Goal: Information Seeking & Learning: Find specific fact

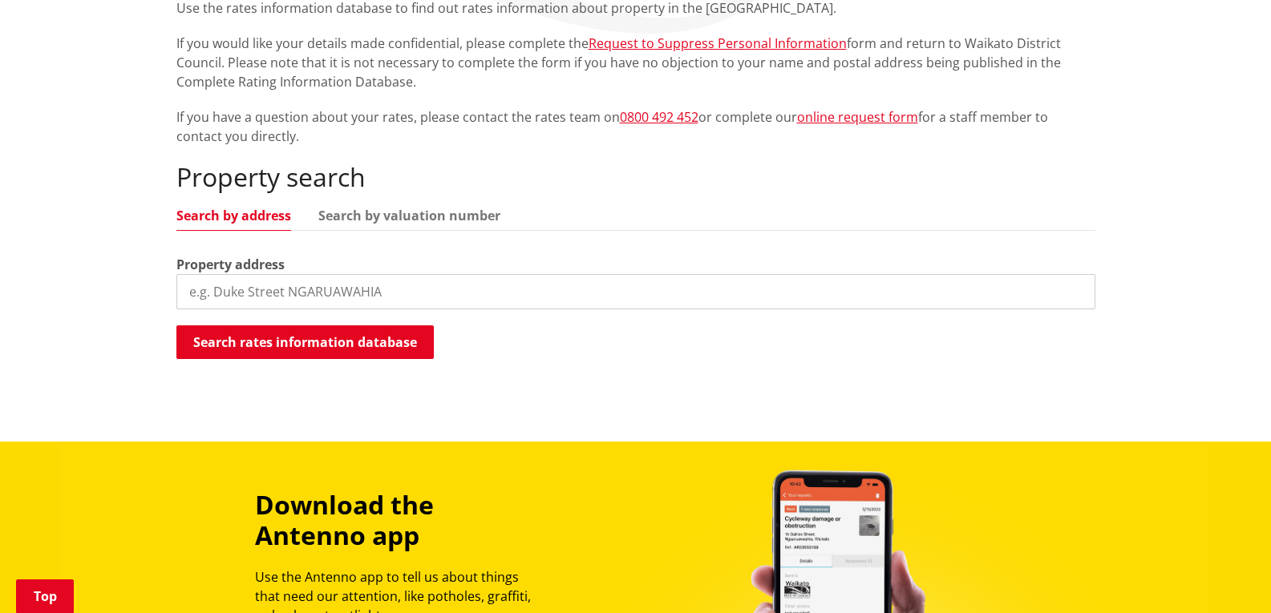
scroll to position [481, 0]
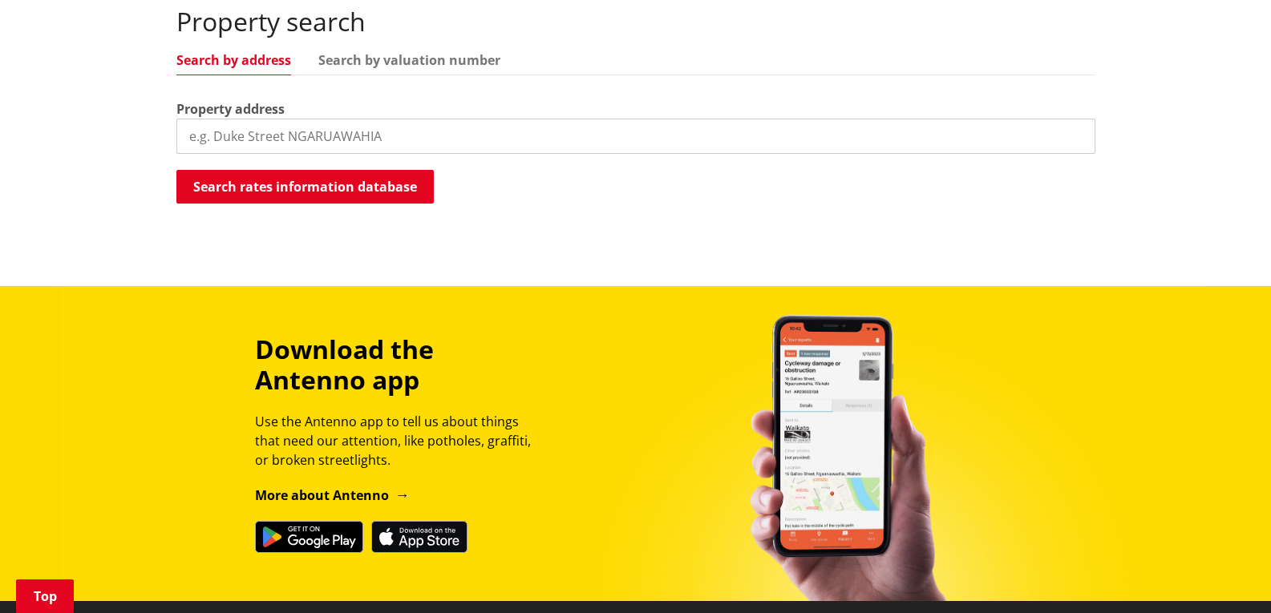
drag, startPoint x: 200, startPoint y: 133, endPoint x: 235, endPoint y: 131, distance: 34.5
click at [201, 133] on input "search" at bounding box center [635, 136] width 919 height 35
paste input "[STREET_ADDRESS]"
type input "[STREET_ADDRESS]"
click at [335, 186] on button "Search rates information database" at bounding box center [304, 187] width 257 height 34
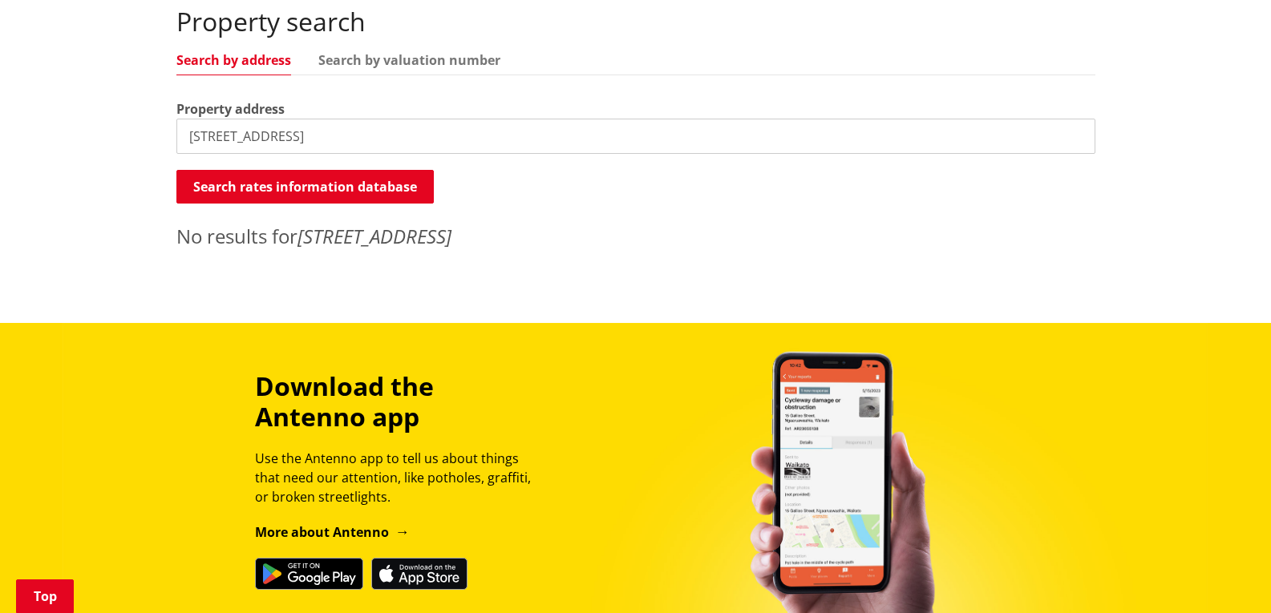
click at [417, 141] on input "[STREET_ADDRESS]" at bounding box center [635, 136] width 919 height 35
drag, startPoint x: 417, startPoint y: 140, endPoint x: 342, endPoint y: 144, distance: 75.4
click at [342, 144] on input "[STREET_ADDRESS]" at bounding box center [635, 136] width 919 height 35
click at [358, 172] on button "Search rates information database" at bounding box center [304, 187] width 257 height 34
drag, startPoint x: 350, startPoint y: 137, endPoint x: 284, endPoint y: 133, distance: 65.9
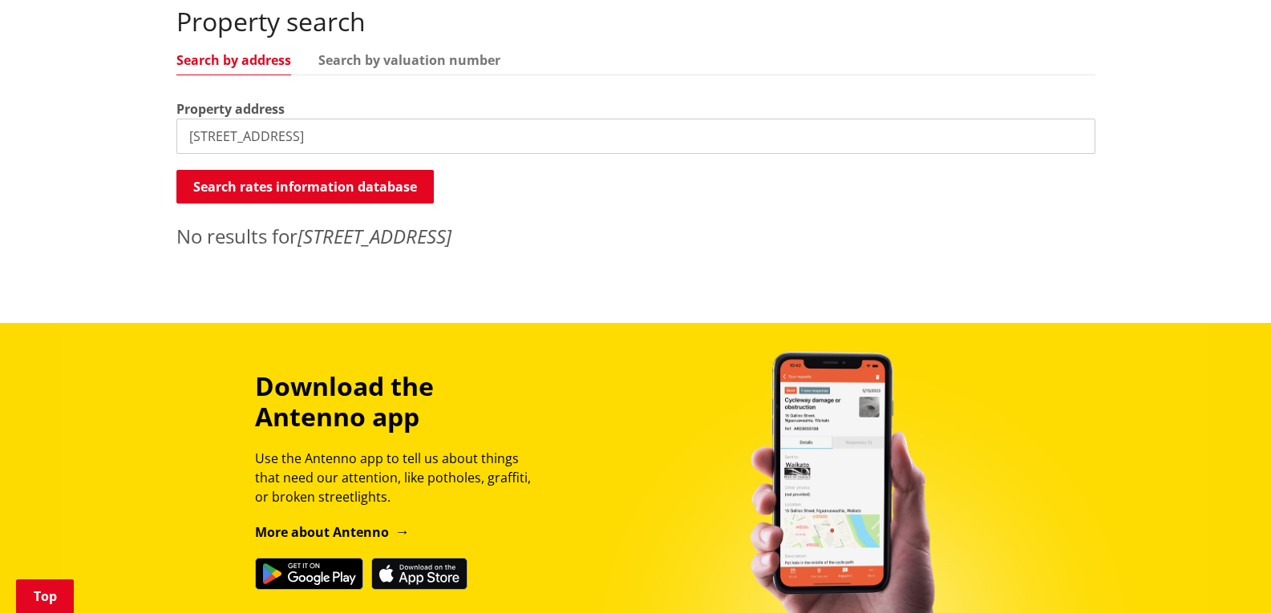
click at [284, 133] on input "[STREET_ADDRESS]" at bounding box center [635, 136] width 919 height 35
click at [284, 190] on button "Search rates information database" at bounding box center [304, 187] width 257 height 34
click at [286, 188] on button "Search rates information database" at bounding box center [304, 187] width 257 height 34
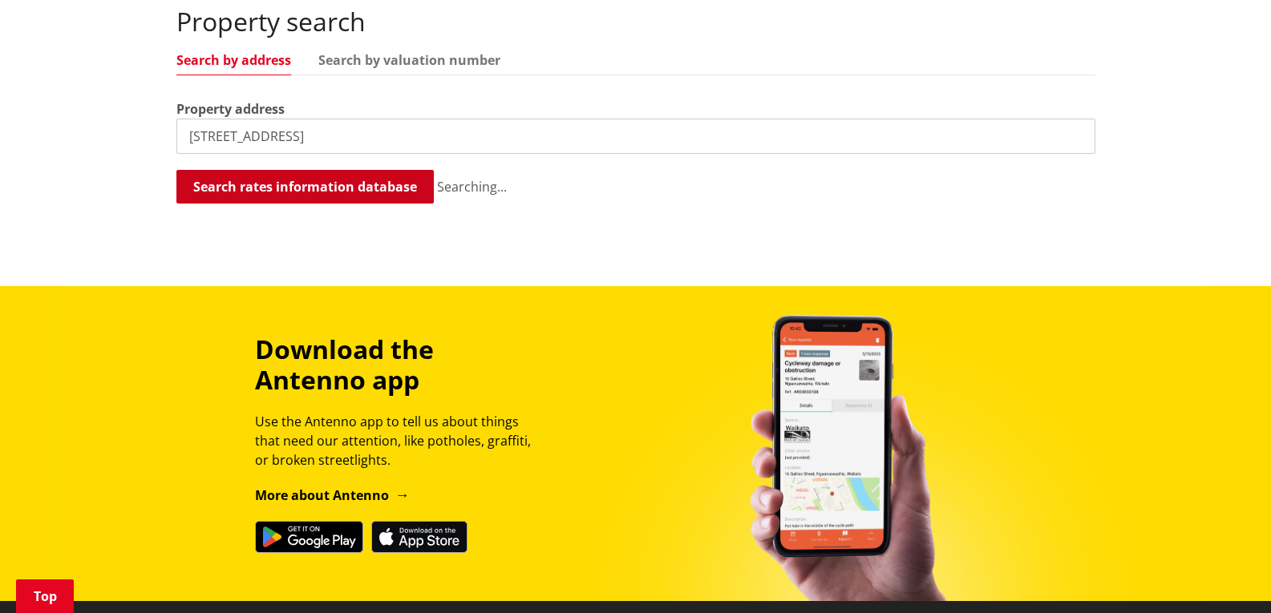
click at [286, 188] on button "Search rates information database" at bounding box center [304, 187] width 257 height 34
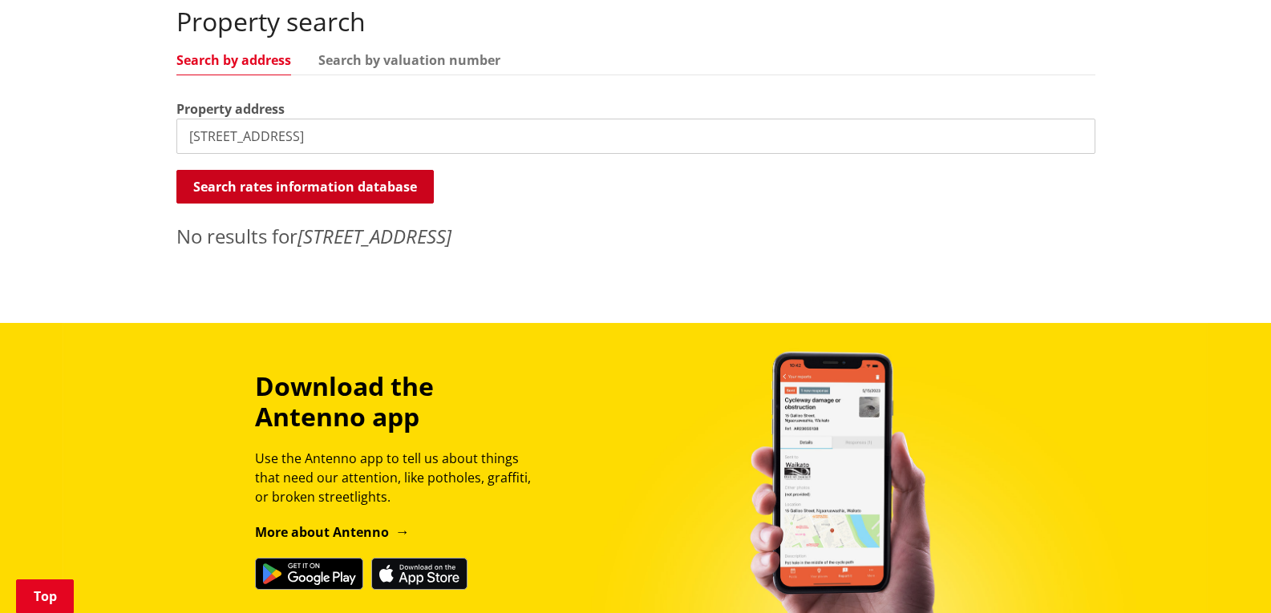
click at [286, 188] on button "Search rates information database" at bounding box center [304, 187] width 257 height 34
click at [384, 56] on link "Search by valuation number" at bounding box center [409, 60] width 182 height 13
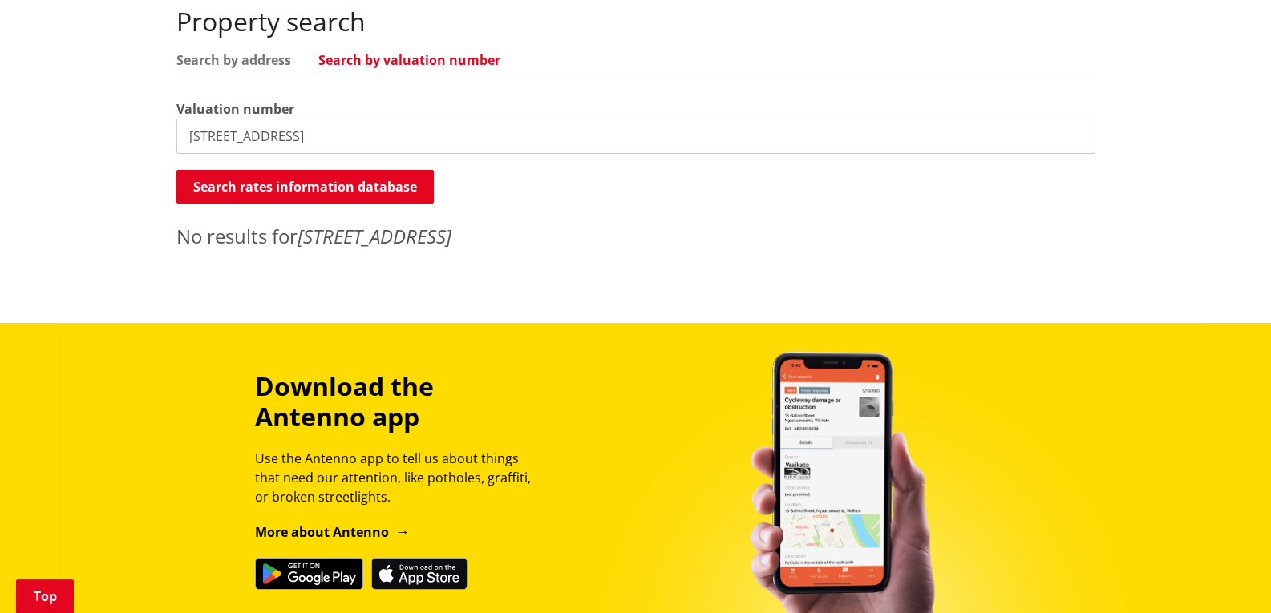
click at [414, 63] on link "Search by valuation number" at bounding box center [409, 60] width 182 height 13
drag, startPoint x: 366, startPoint y: 134, endPoint x: 65, endPoint y: 146, distance: 300.9
click at [65, 146] on div "Home Services and facilities Rates Rates Information Database Rates Information…" at bounding box center [635, 1] width 1271 height 644
paste input "[PHONE_NUMBER]"
type input "[PHONE_NUMBER]"
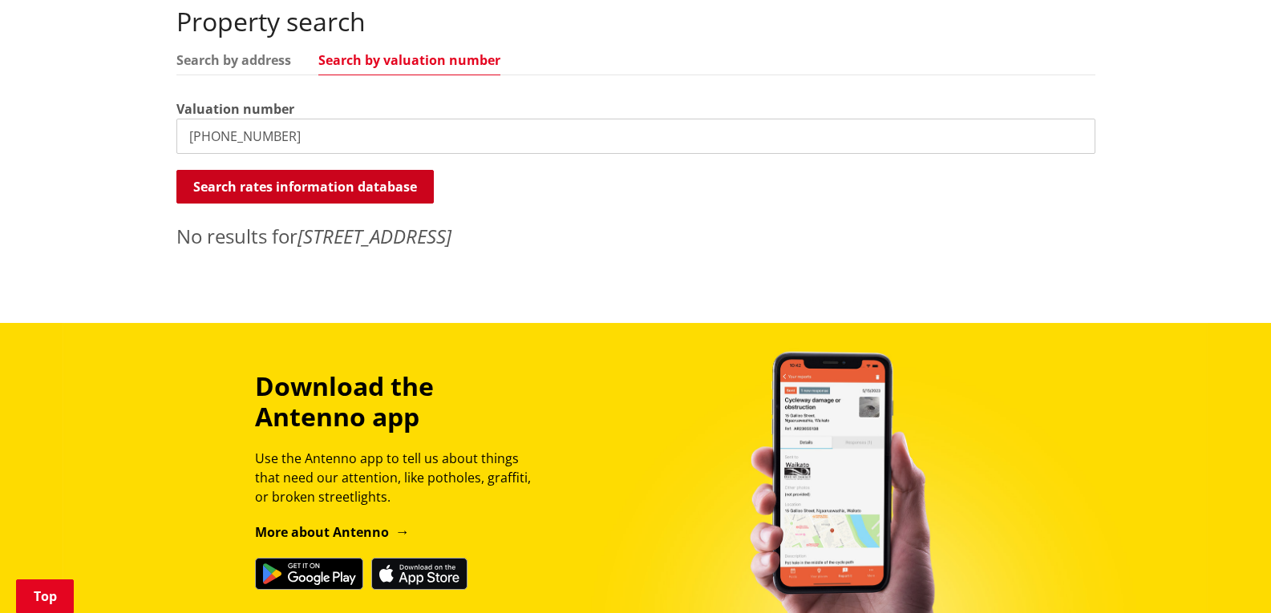
click at [199, 172] on button "Search rates information database" at bounding box center [304, 187] width 257 height 34
click at [271, 48] on div "Property search Search by address Search by valuation number Valuation number […" at bounding box center [635, 128] width 919 height 244
click at [273, 60] on link "Search by address" at bounding box center [233, 60] width 115 height 13
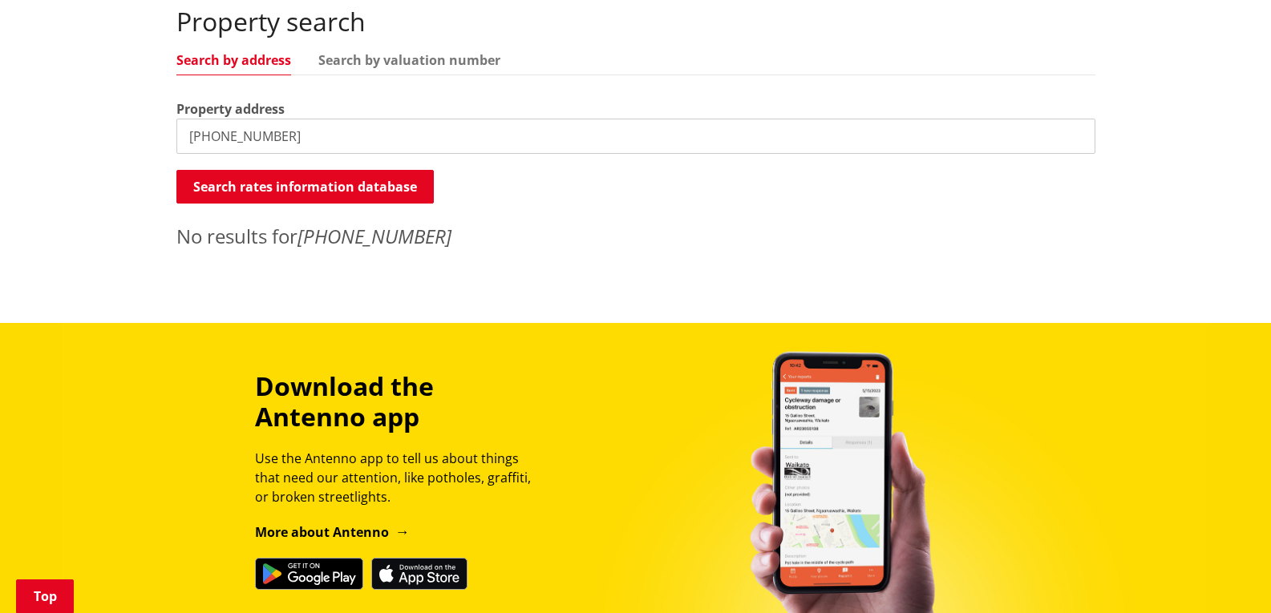
drag, startPoint x: 285, startPoint y: 143, endPoint x: 0, endPoint y: 143, distance: 284.6
click at [0, 143] on div "Home Services and facilities Rates Rates Information Database Rates Information…" at bounding box center [635, 1] width 1271 height 644
click at [374, 134] on input "search" at bounding box center [635, 136] width 919 height 35
paste input "[STREET_ADDRESS]"
click at [374, 192] on button "Search rates information database" at bounding box center [304, 187] width 257 height 34
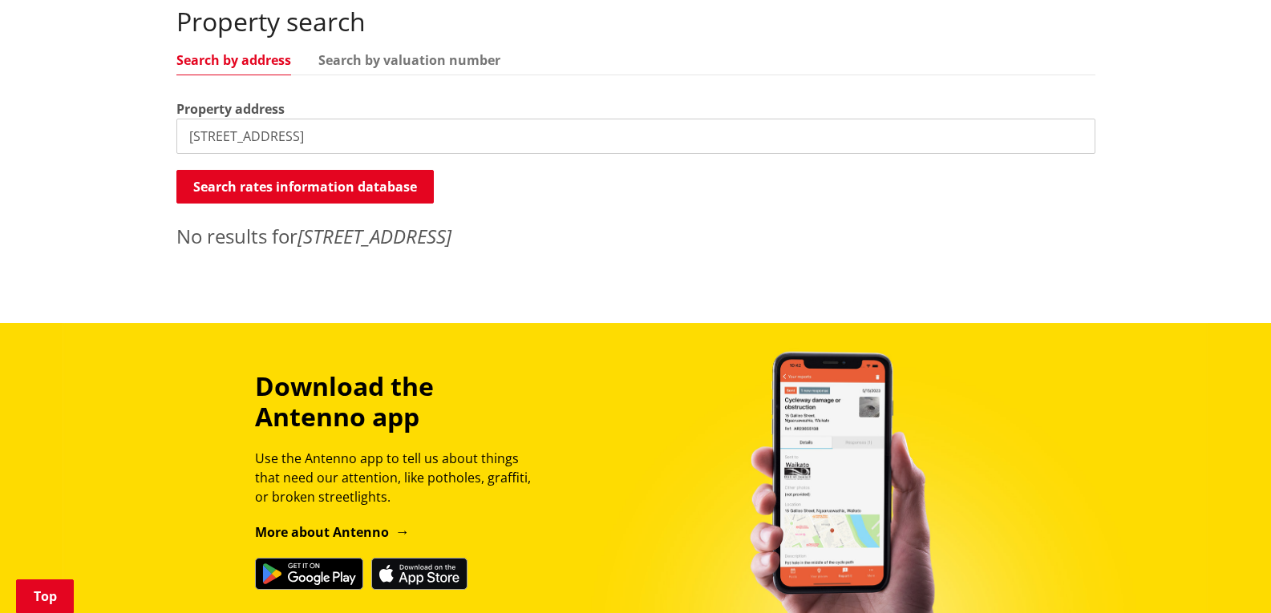
click at [464, 144] on input "[STREET_ADDRESS]" at bounding box center [635, 136] width 919 height 35
type input "7 Pennant Plac"
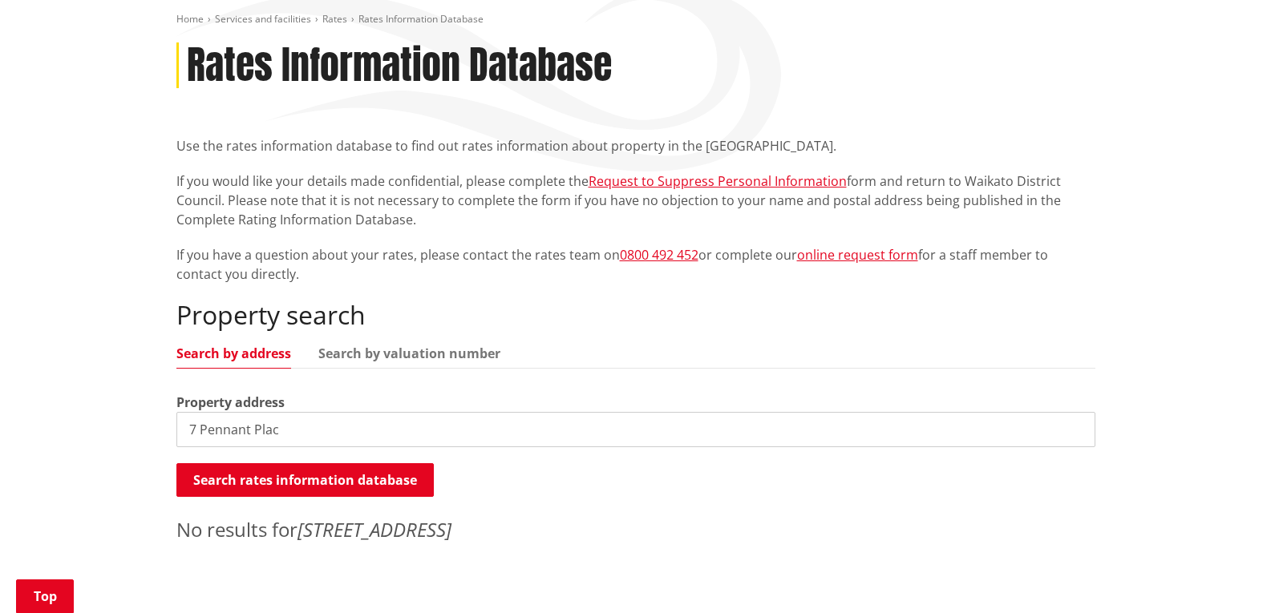
scroll to position [0, 0]
